Goal: Information Seeking & Learning: Learn about a topic

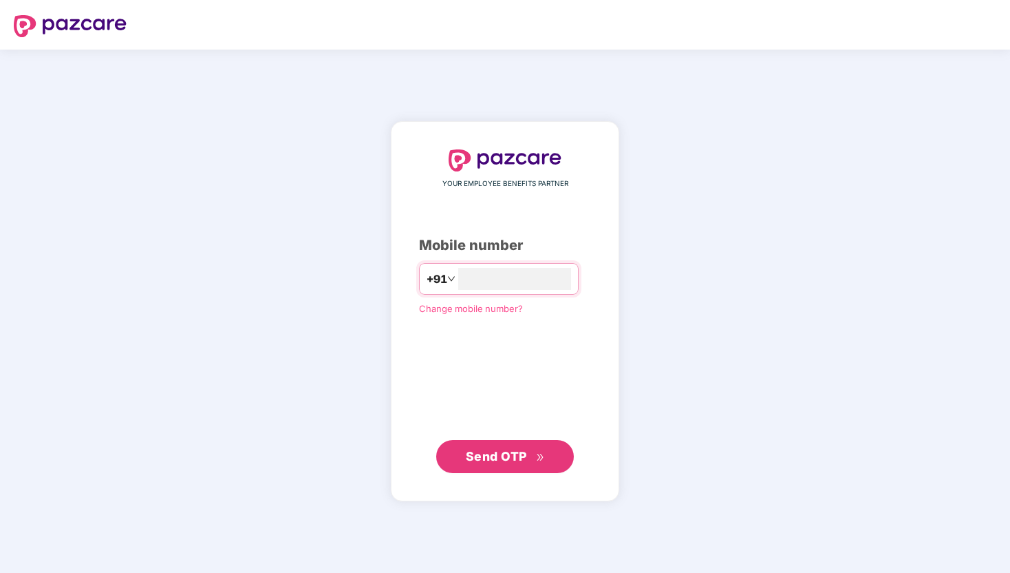
type input "**********"
click at [539, 467] on button "Send OTP" at bounding box center [505, 455] width 138 height 33
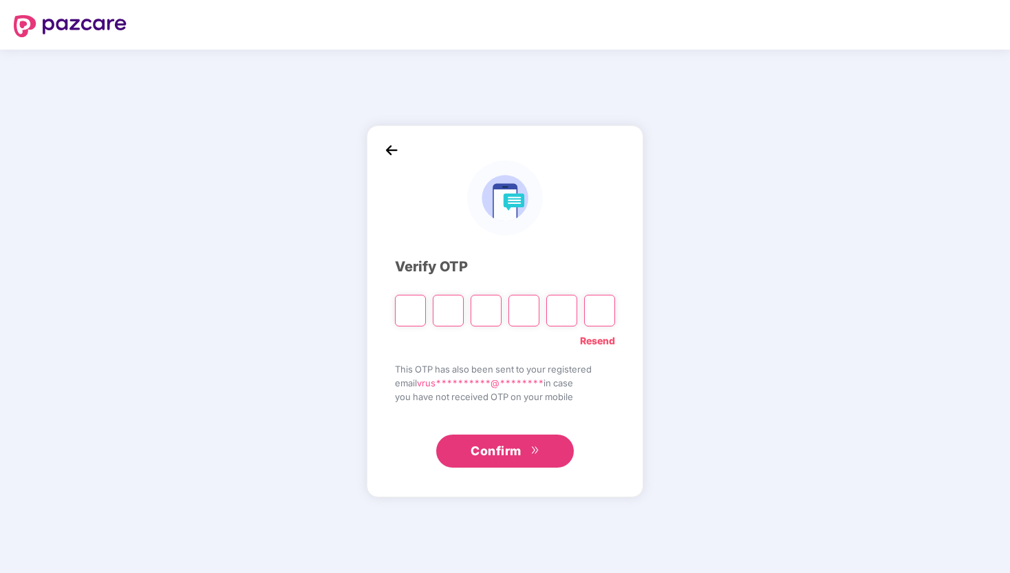
paste input "*"
type input "*"
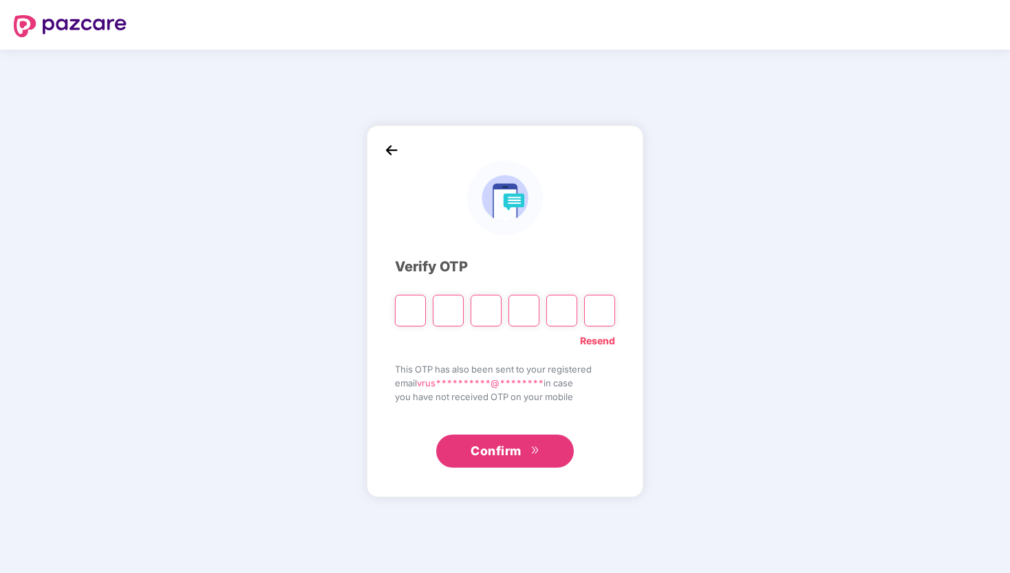
type input "*"
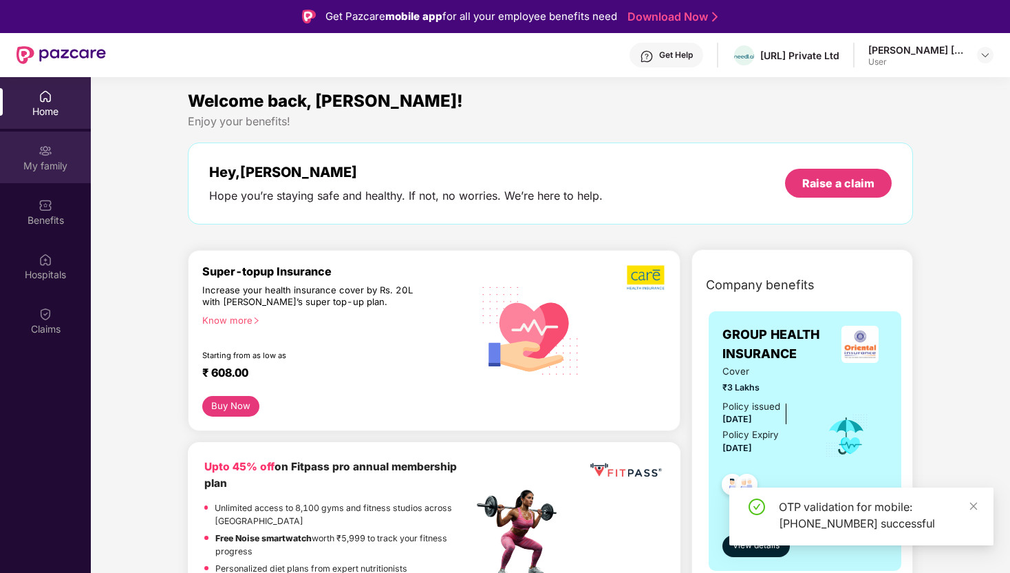
click at [56, 153] on div "My family" at bounding box center [45, 157] width 91 height 52
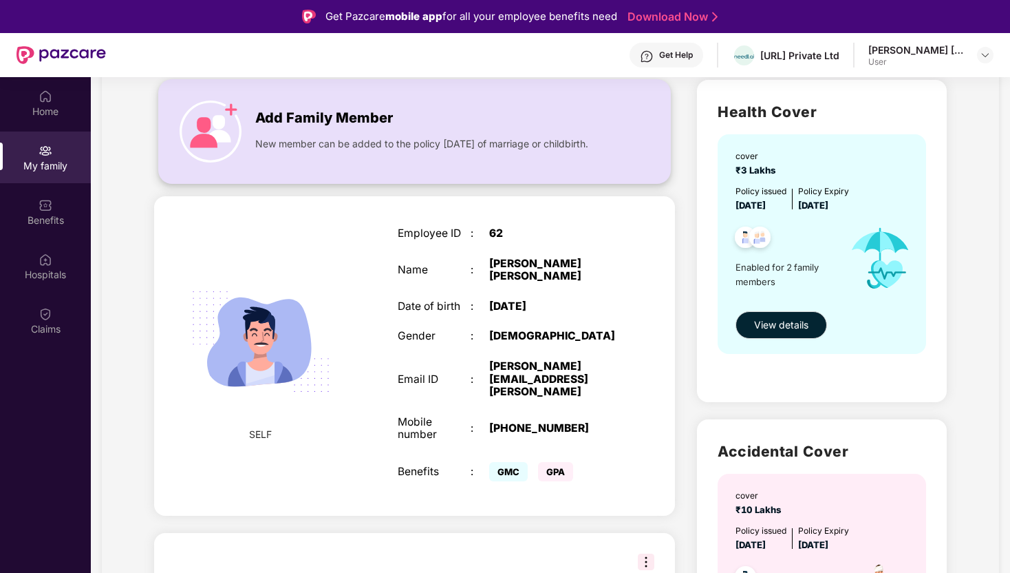
scroll to position [118, 0]
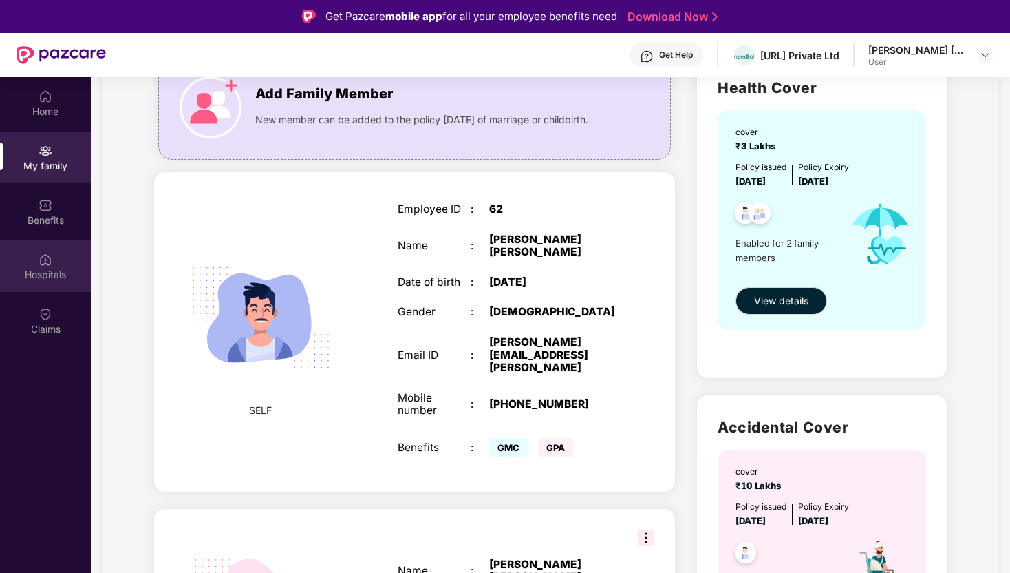
click at [57, 273] on div "Hospitals" at bounding box center [45, 275] width 91 height 14
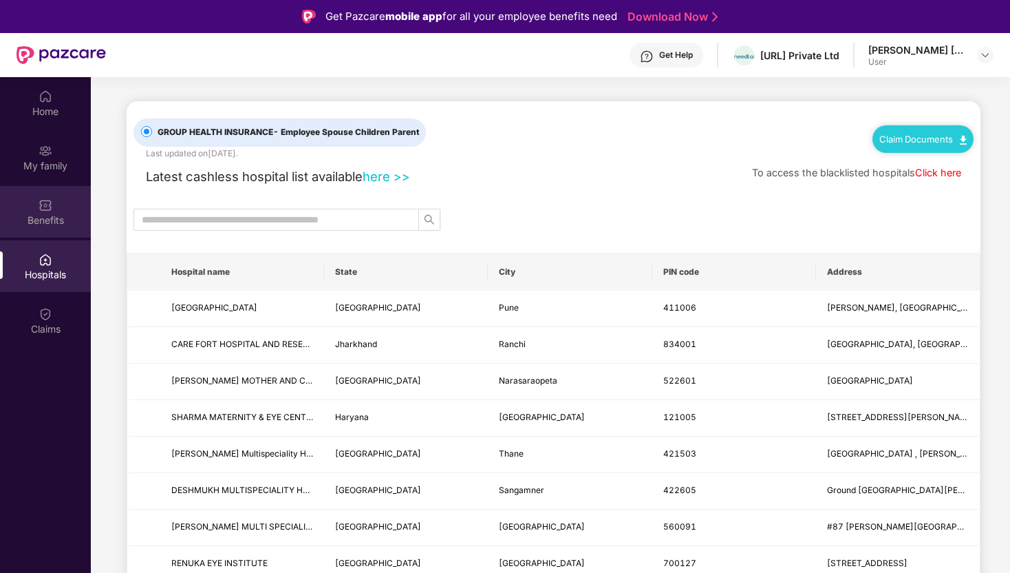
click at [64, 208] on div "Benefits" at bounding box center [45, 212] width 91 height 52
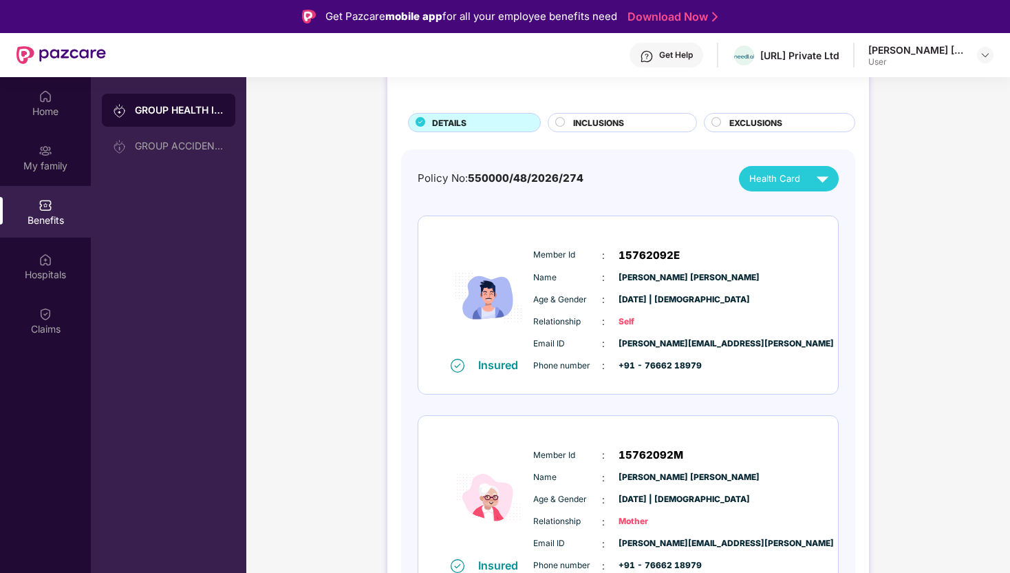
scroll to position [69, 0]
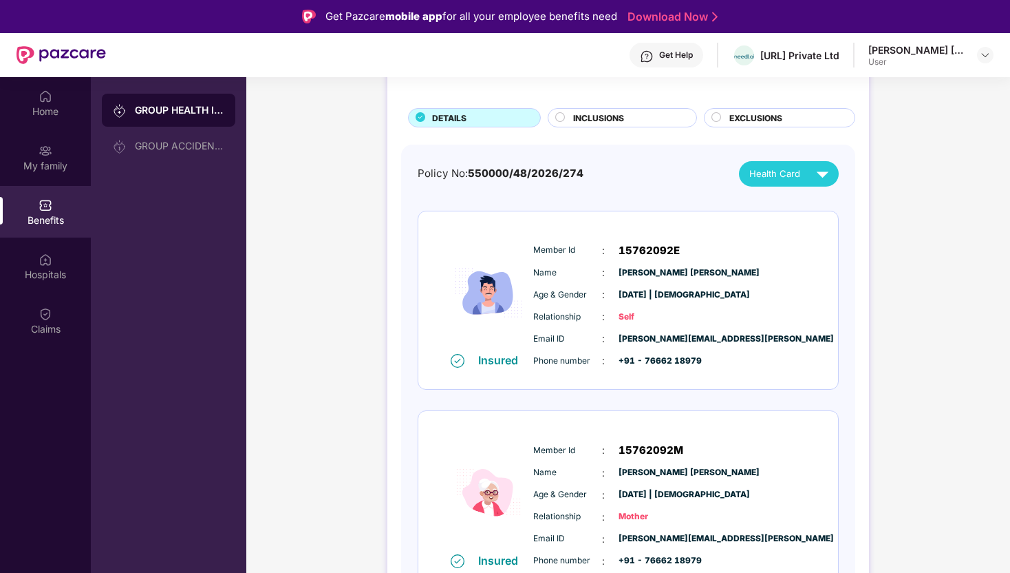
click at [607, 114] on span "INCLUSIONS" at bounding box center [598, 117] width 51 height 13
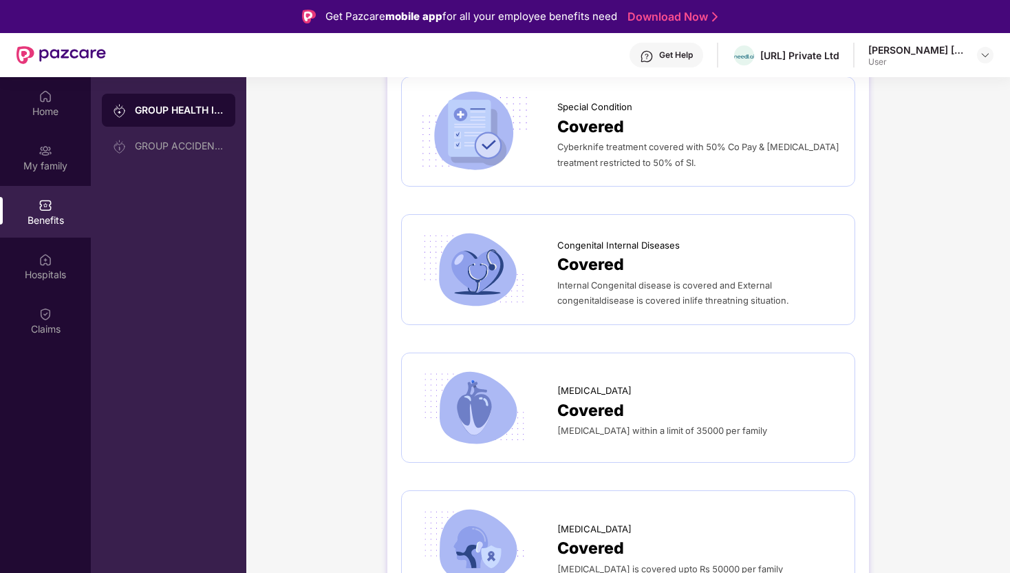
scroll to position [2287, 0]
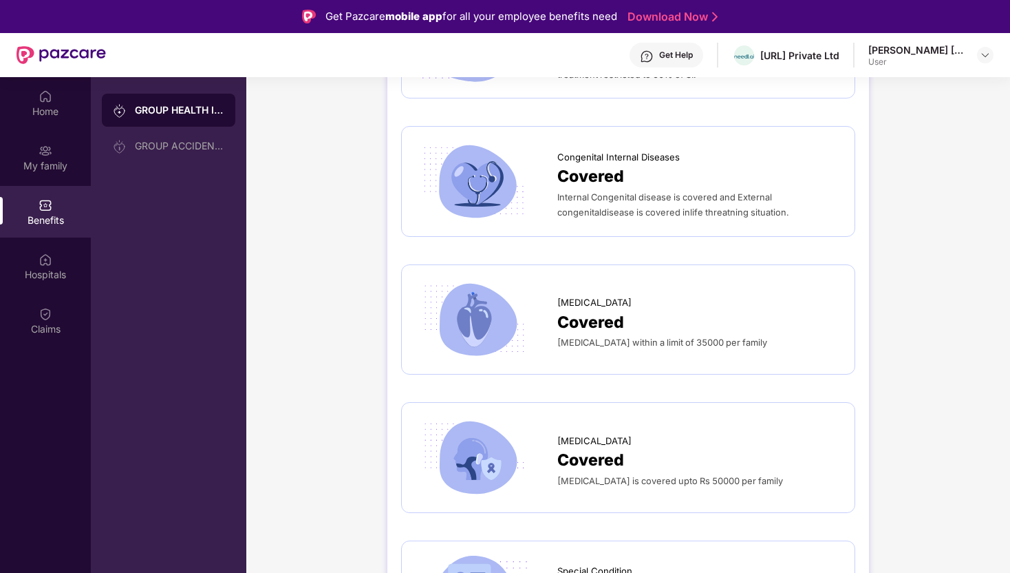
click at [641, 57] on div "Get Help" at bounding box center [667, 55] width 74 height 25
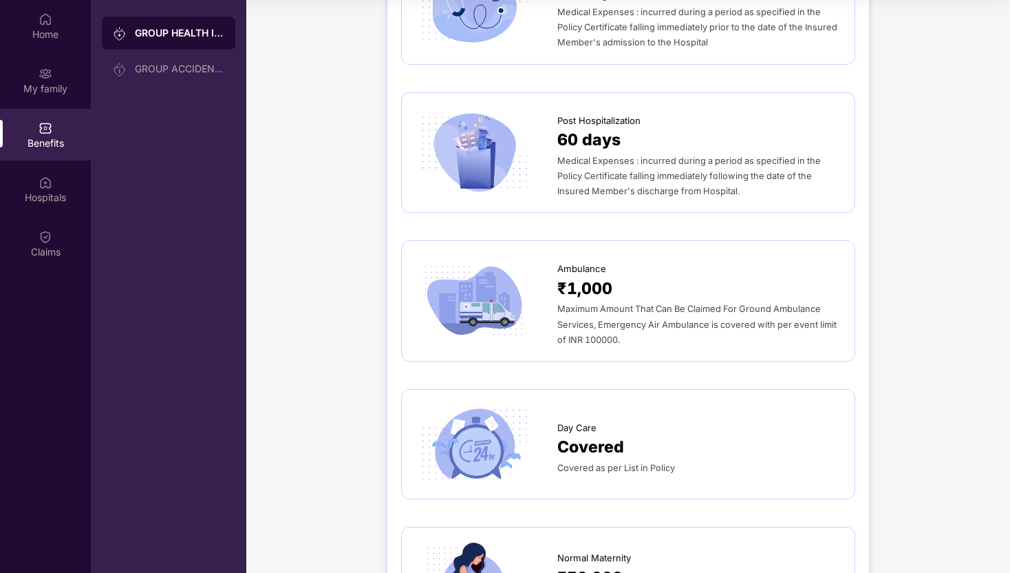
scroll to position [847, 0]
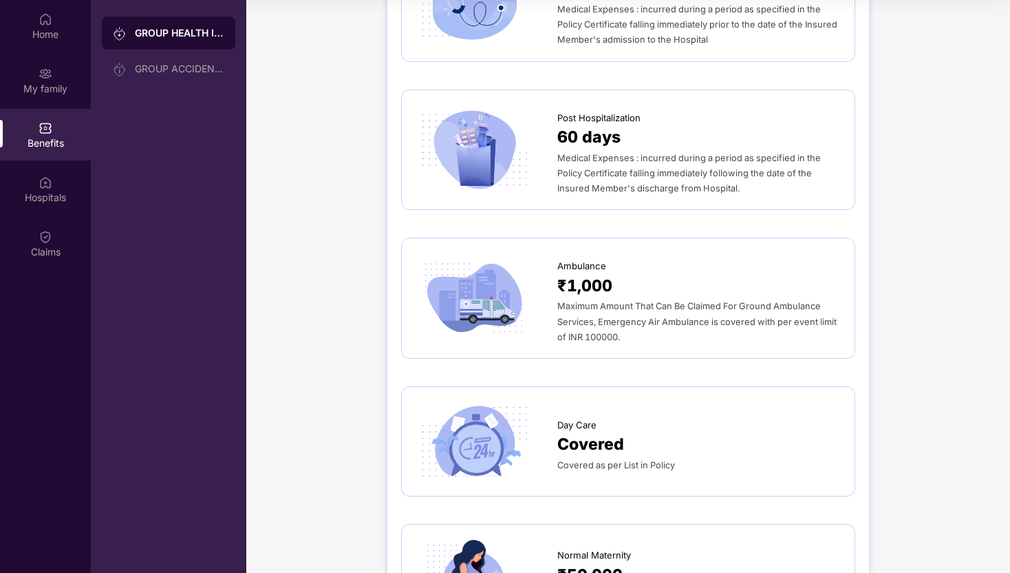
click at [595, 432] on span "Covered" at bounding box center [590, 444] width 67 height 25
click at [532, 425] on div at bounding box center [487, 441] width 142 height 81
click at [462, 423] on img at bounding box center [474, 441] width 117 height 81
click at [589, 432] on span "Covered" at bounding box center [590, 444] width 67 height 25
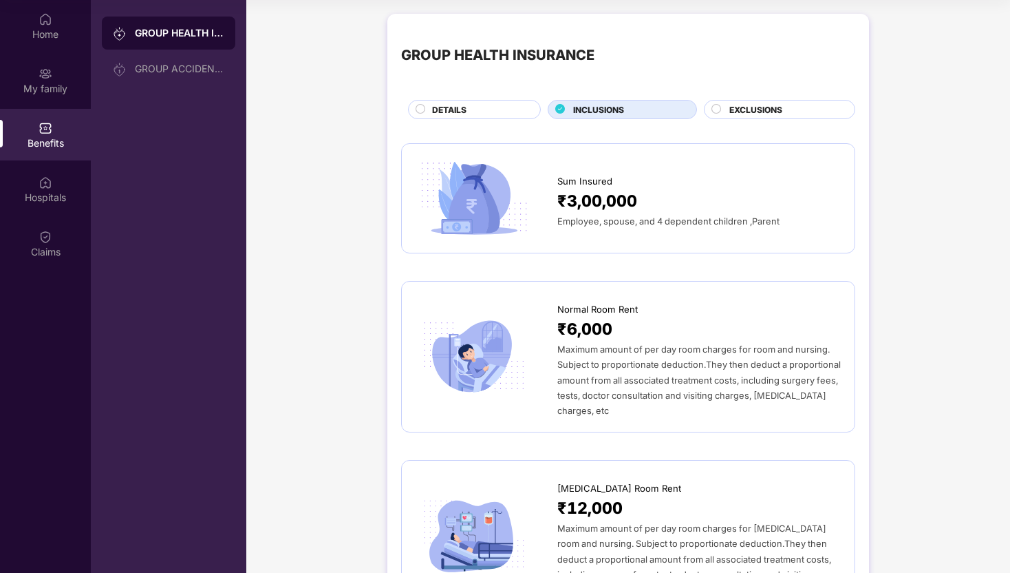
scroll to position [0, 0]
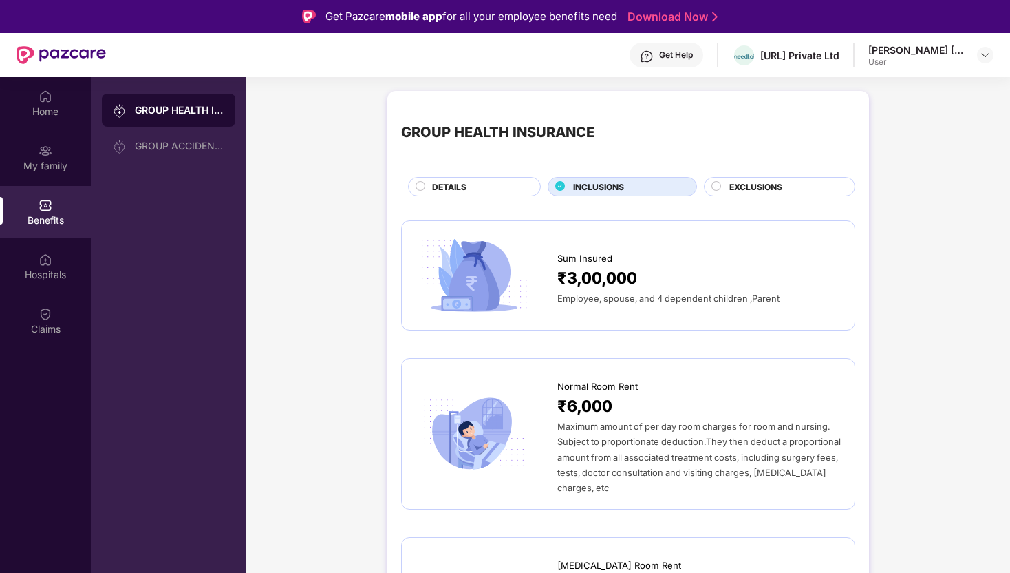
click at [756, 184] on span "EXCLUSIONS" at bounding box center [756, 186] width 53 height 13
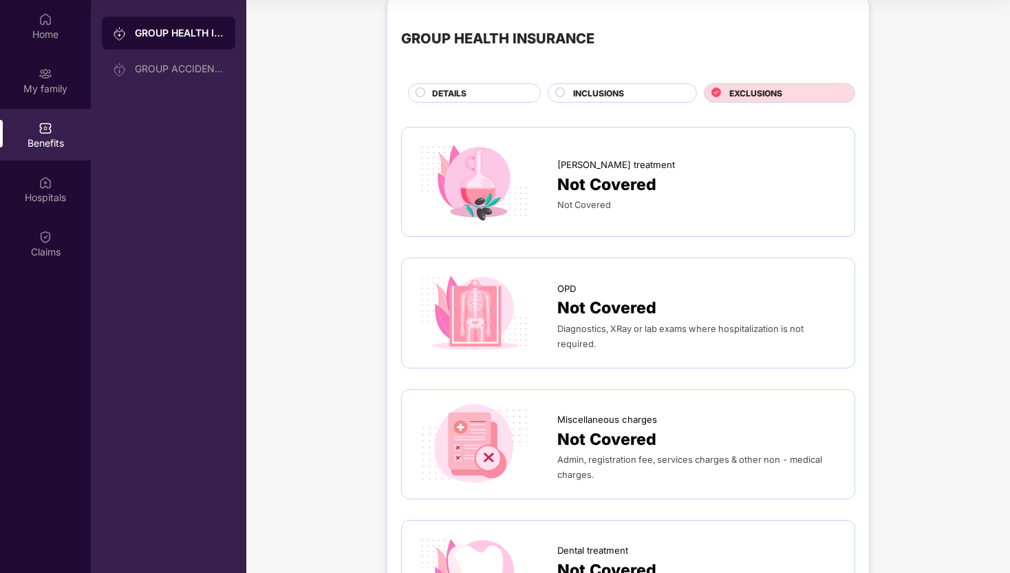
scroll to position [18, 0]
click at [602, 96] on span "INCLUSIONS" at bounding box center [598, 91] width 51 height 13
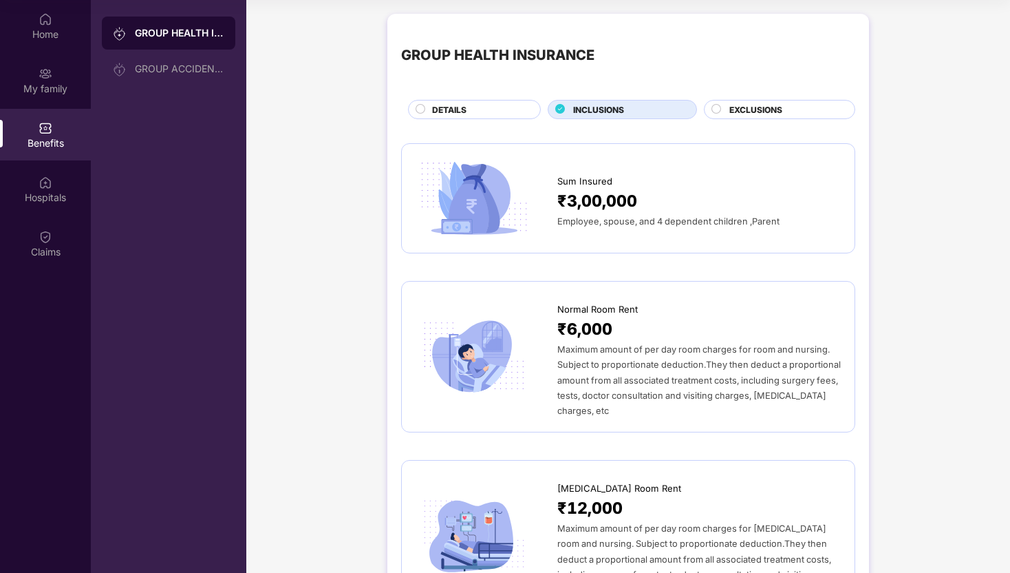
scroll to position [0, 0]
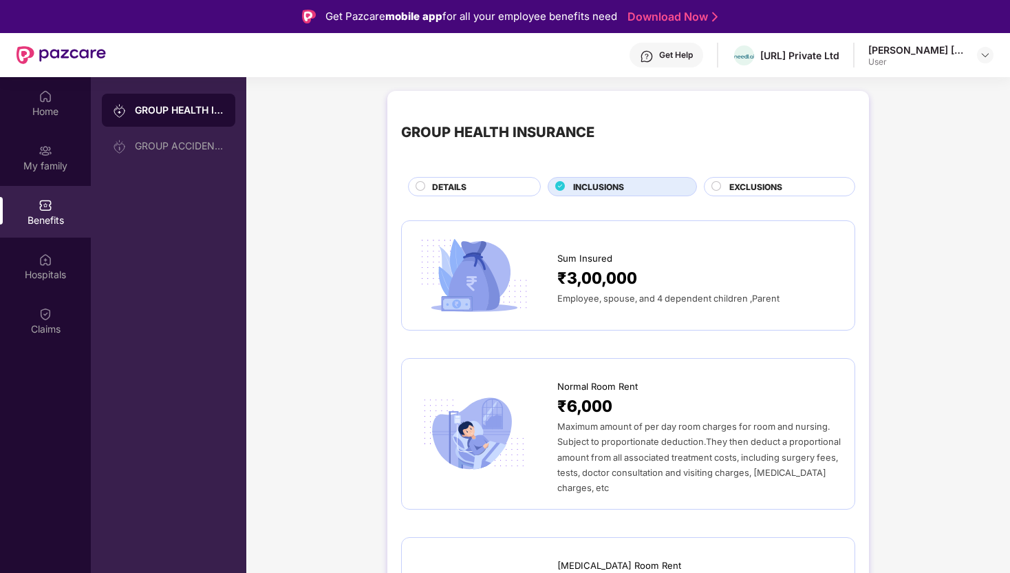
click at [486, 179] on div "DETAILS" at bounding box center [474, 186] width 133 height 19
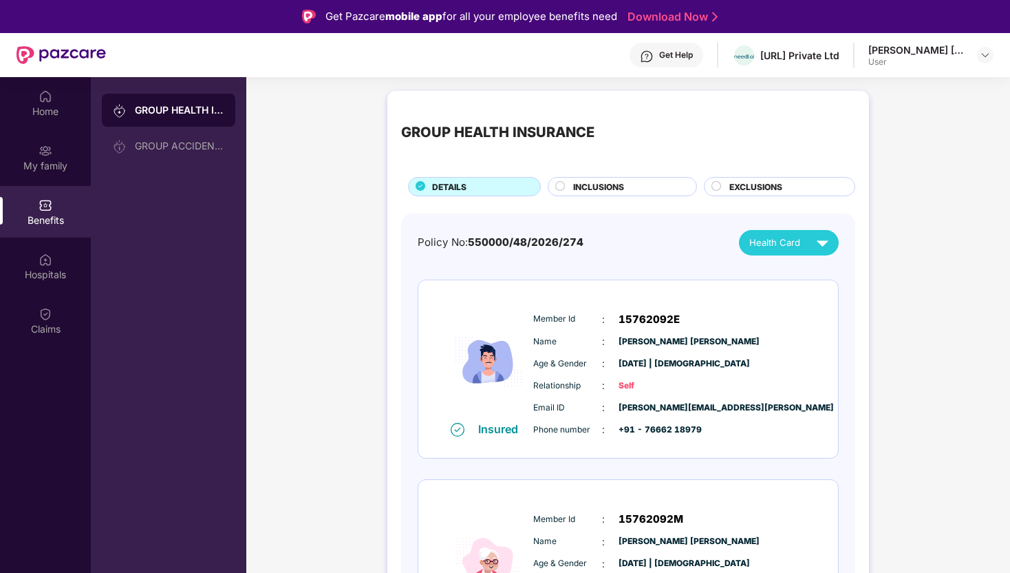
click at [612, 170] on div "GROUP HEALTH INSURANCE DETAILS INCLUSIONS EXCLUSIONS" at bounding box center [628, 151] width 454 height 92
click at [602, 178] on div "INCLUSIONS" at bounding box center [622, 186] width 149 height 19
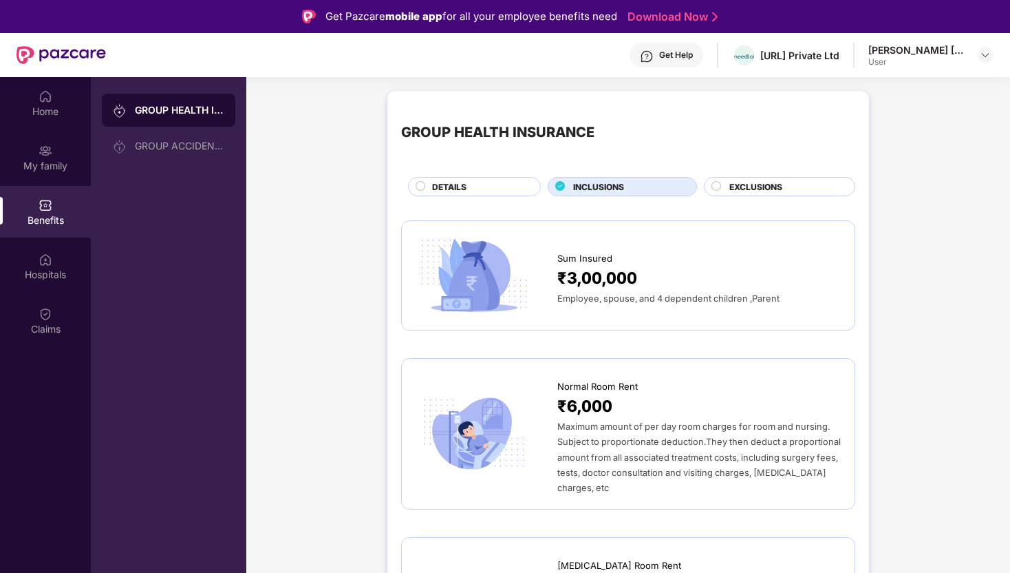
click at [730, 189] on span "EXCLUSIONS" at bounding box center [756, 186] width 53 height 13
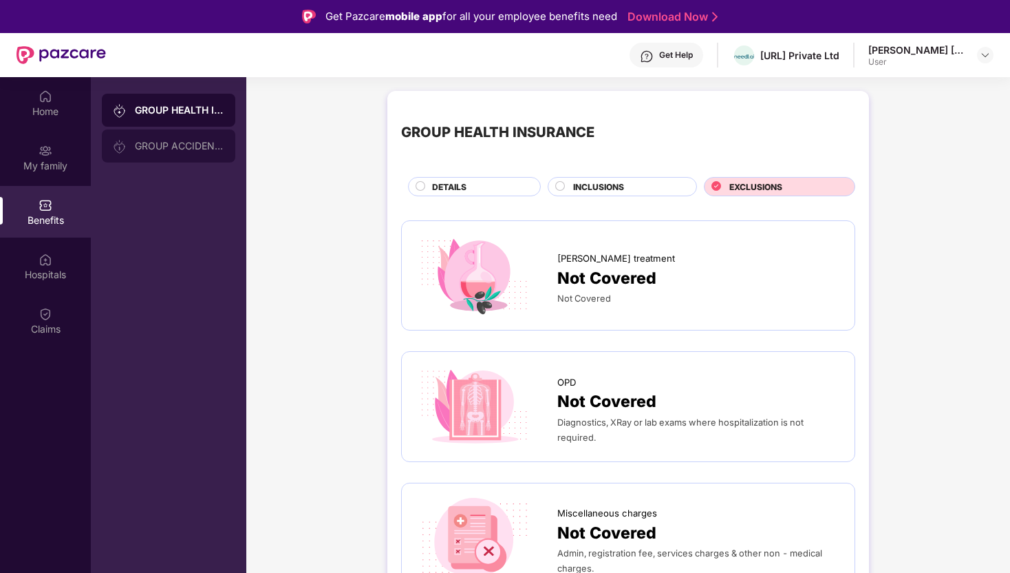
click at [182, 134] on div "GROUP ACCIDENTAL INSURANCE" at bounding box center [169, 145] width 134 height 33
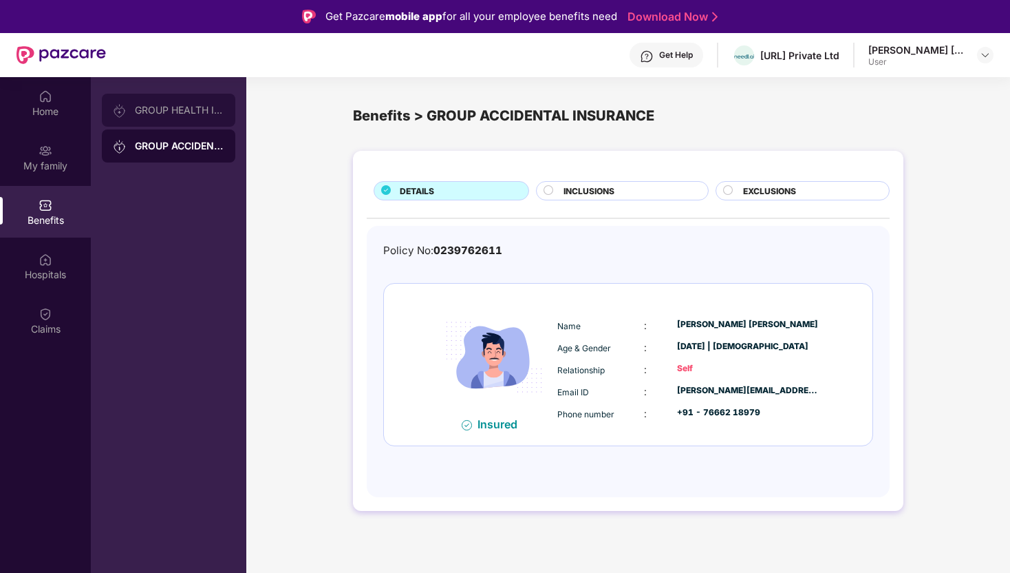
click at [162, 100] on div "GROUP HEALTH INSURANCE" at bounding box center [169, 110] width 134 height 33
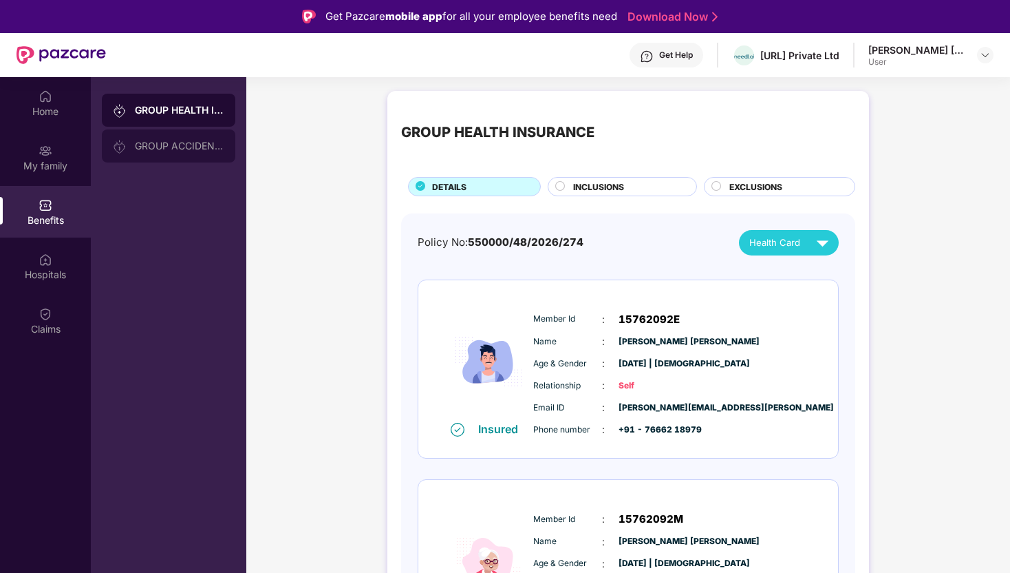
click at [171, 154] on div "GROUP ACCIDENTAL INSURANCE" at bounding box center [169, 145] width 134 height 33
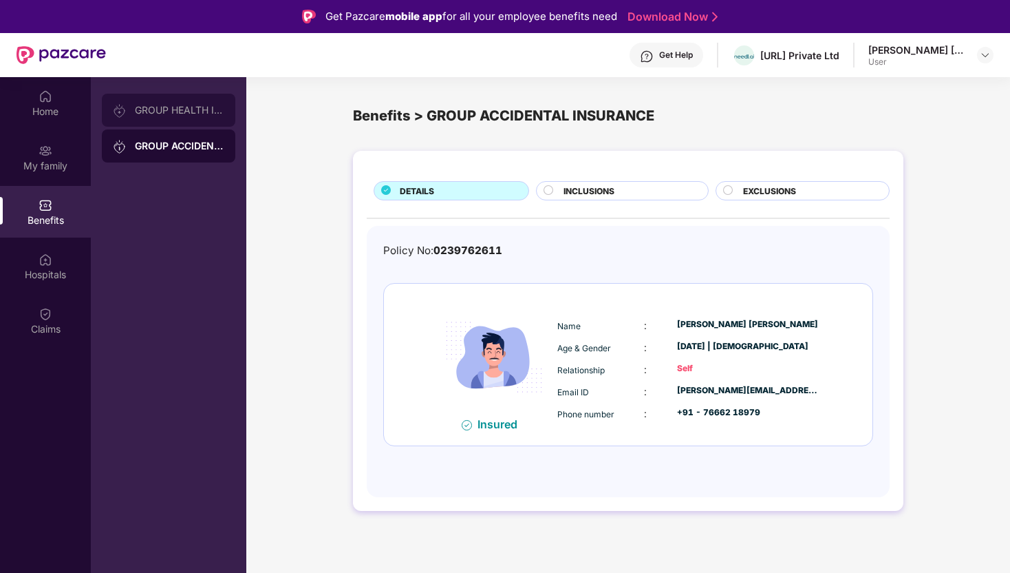
click at [172, 117] on div "GROUP HEALTH INSURANCE" at bounding box center [169, 110] width 134 height 33
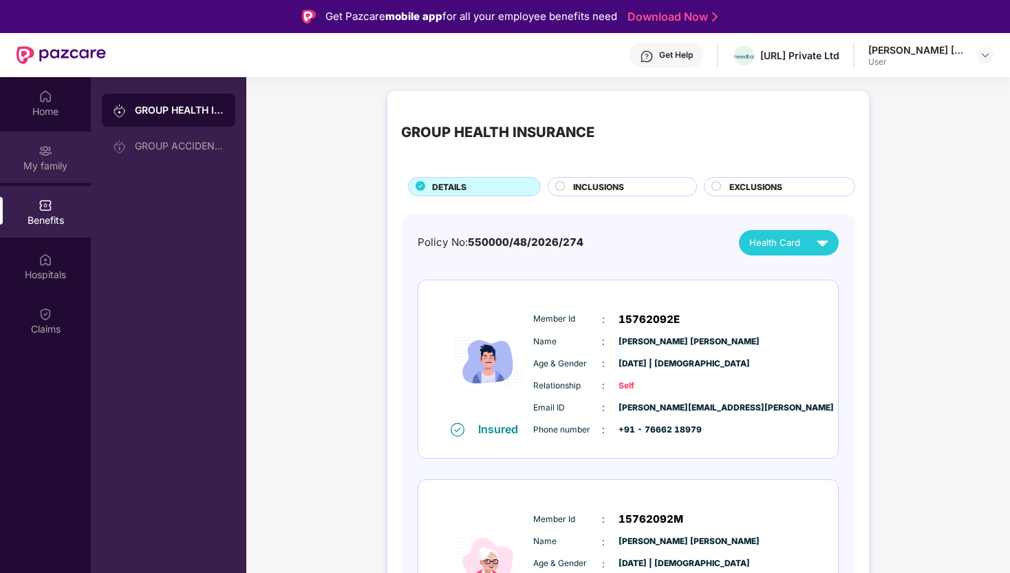
click at [73, 132] on div "My family" at bounding box center [45, 157] width 91 height 52
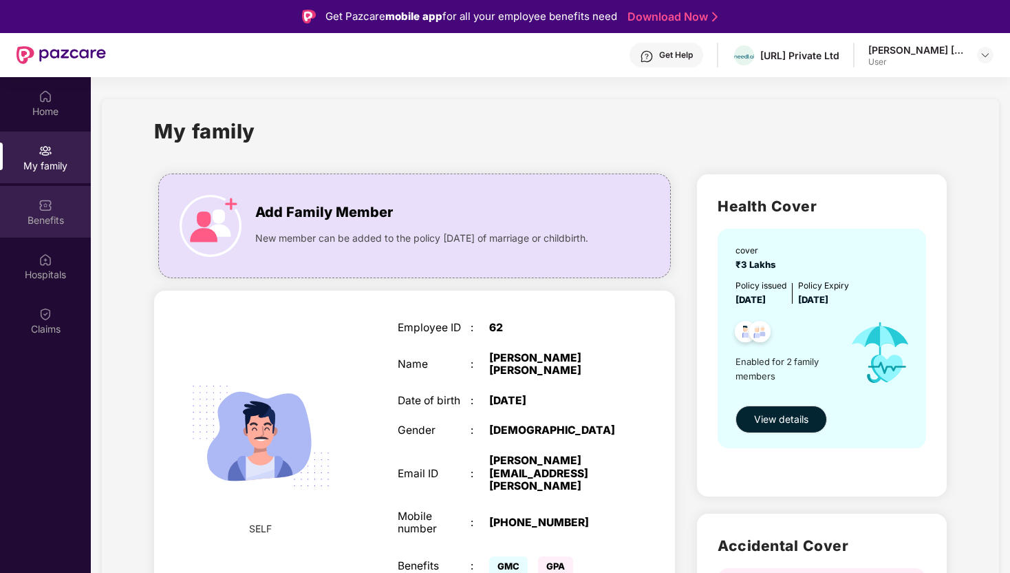
click at [60, 197] on div "Benefits" at bounding box center [45, 212] width 91 height 52
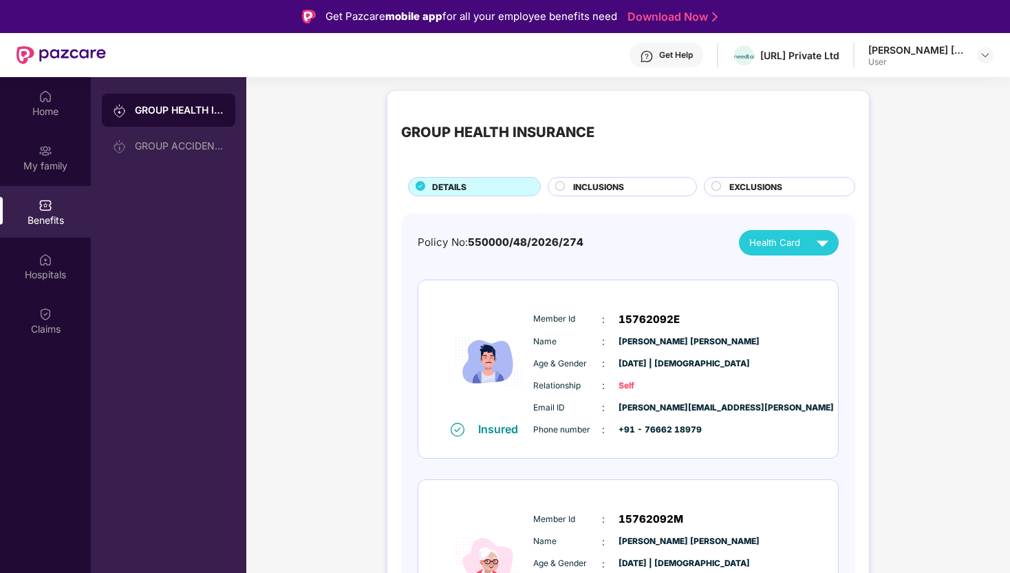
click at [575, 194] on div "INCLUSIONS" at bounding box center [627, 187] width 123 height 15
